Goal: Transaction & Acquisition: Purchase product/service

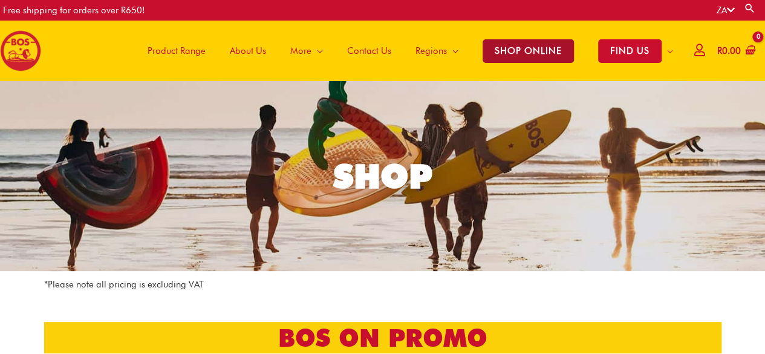
click at [535, 42] on span "SHOP ONLINE" at bounding box center [527, 51] width 91 height 24
click at [505, 55] on span "SHOP ONLINE" at bounding box center [527, 51] width 91 height 24
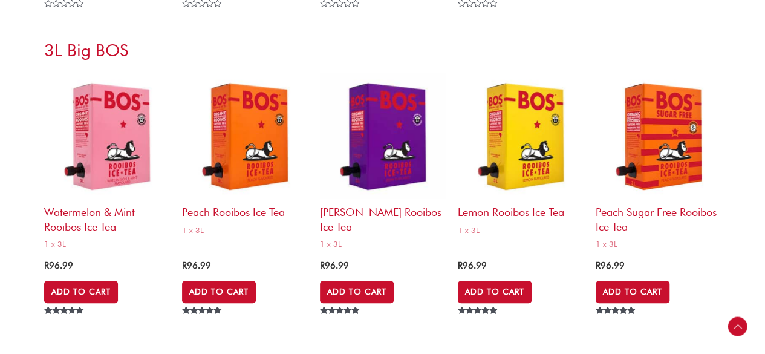
scroll to position [4715, 0]
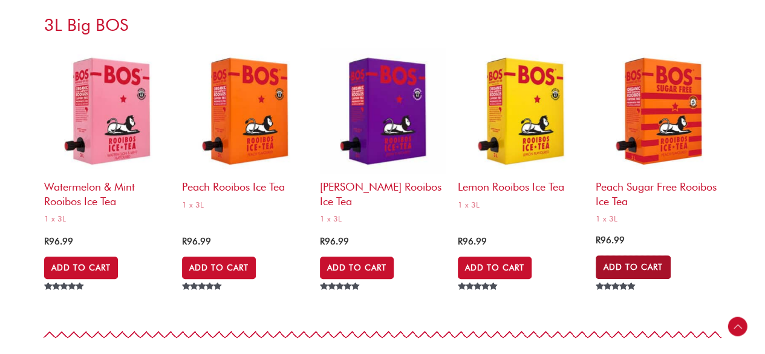
click at [658, 263] on link "Add to Cart" at bounding box center [632, 266] width 75 height 23
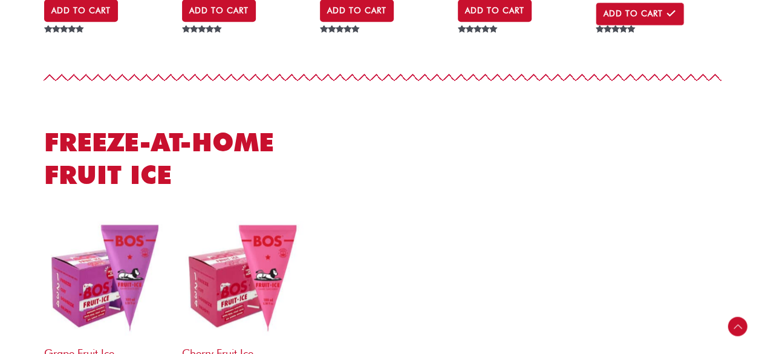
scroll to position [4957, 0]
